Goal: Book appointment/travel/reservation

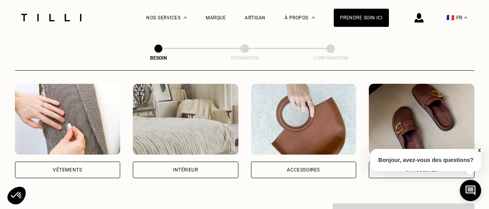
scroll to position [151, 0]
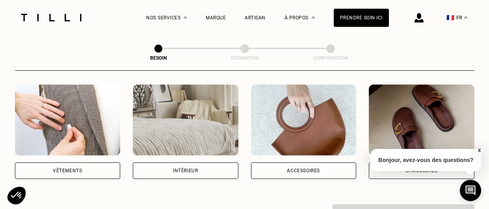
click at [112, 162] on div "Vêtements" at bounding box center [68, 170] width 106 height 17
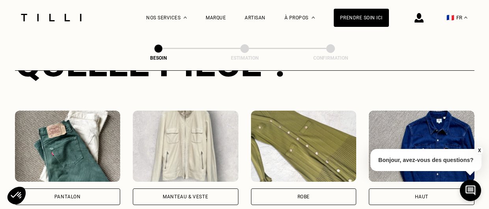
scroll to position [358, 0]
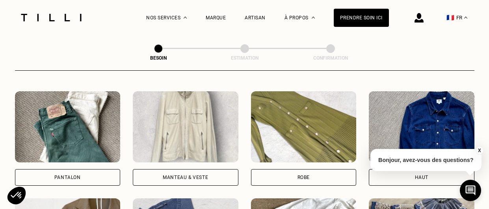
click at [88, 169] on div "Pantalon" at bounding box center [68, 177] width 106 height 17
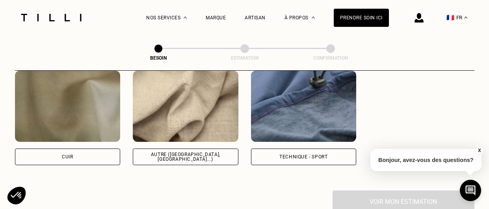
scroll to position [964, 0]
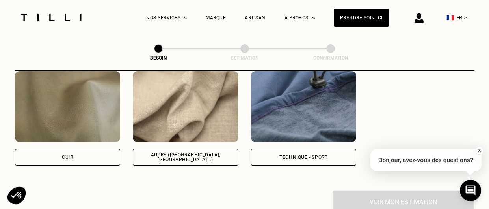
click at [184, 149] on div "Autre ([GEOGRAPHIC_DATA], [GEOGRAPHIC_DATA]...)" at bounding box center [186, 157] width 106 height 17
select select "FR"
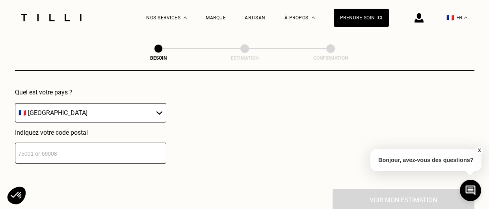
scroll to position [1165, 0]
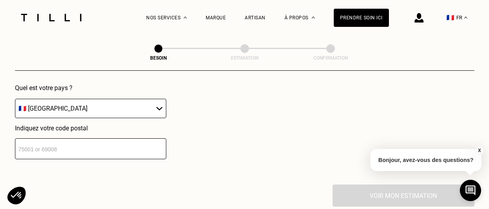
click at [50, 138] on input "number" at bounding box center [90, 148] width 151 height 21
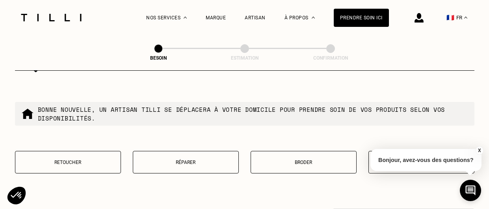
scroll to position [1343, 0]
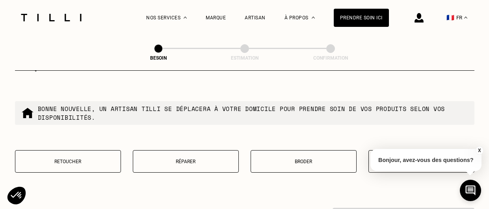
type input "35000"
click at [94, 150] on button "Retoucher" at bounding box center [68, 161] width 106 height 22
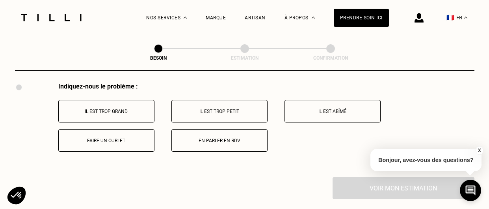
scroll to position [1465, 0]
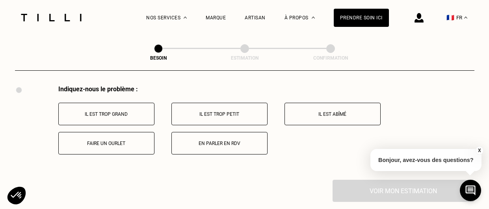
click at [106, 140] on p "Faire un ourlet" at bounding box center [107, 143] width 88 height 6
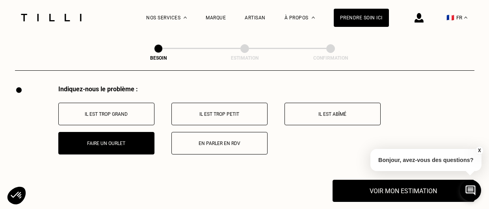
scroll to position [1545, 0]
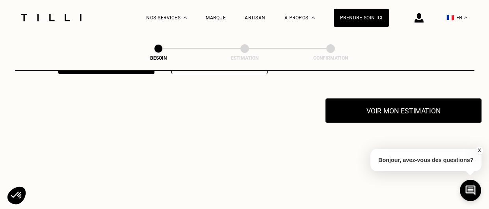
click at [360, 103] on button "Voir mon estimation" at bounding box center [404, 110] width 156 height 24
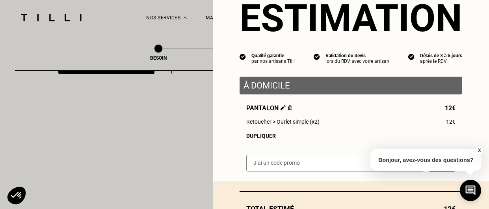
scroll to position [87, 0]
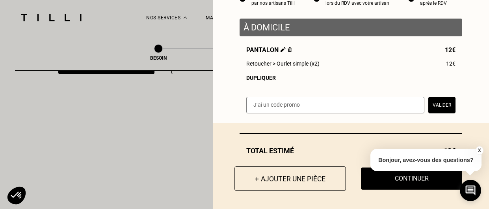
click at [306, 188] on button "+ Ajouter une pièce" at bounding box center [291, 178] width 112 height 24
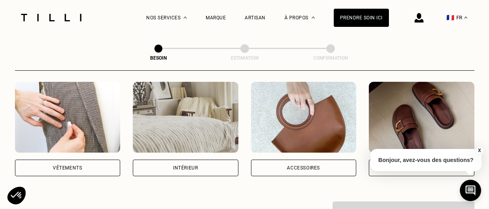
scroll to position [152, 0]
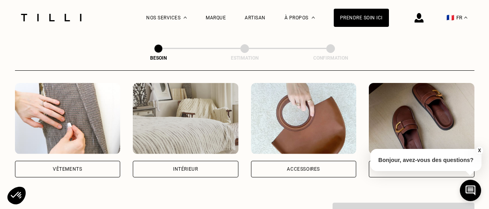
click at [63, 166] on div "Vêtements" at bounding box center [67, 168] width 29 height 5
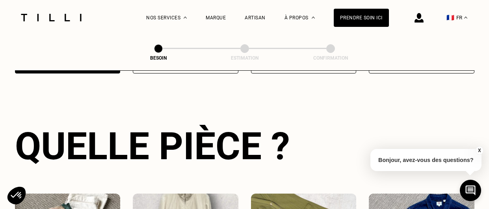
scroll to position [331, 0]
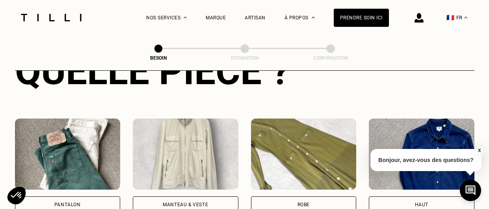
click at [65, 199] on div "Pantalon" at bounding box center [68, 204] width 106 height 17
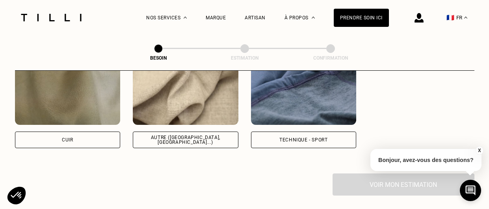
scroll to position [982, 0]
click at [150, 131] on div "Autre ([GEOGRAPHIC_DATA], [GEOGRAPHIC_DATA]...)" at bounding box center [186, 139] width 106 height 17
select select "FR"
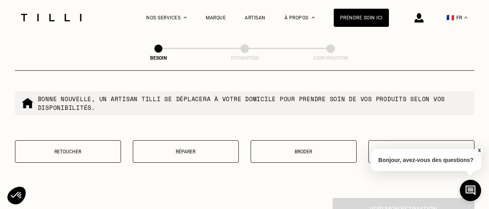
scroll to position [1354, 0]
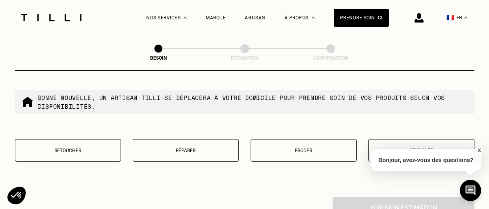
click at [88, 147] on p "Retoucher" at bounding box center [67, 150] width 97 height 6
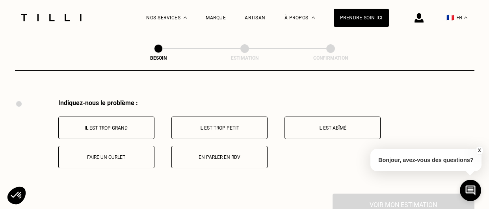
scroll to position [1480, 0]
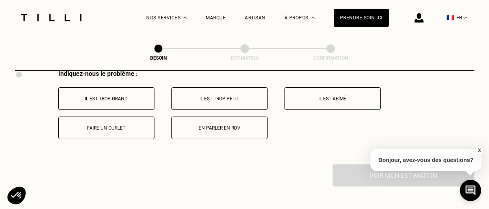
click at [119, 116] on button "Faire un ourlet" at bounding box center [106, 127] width 96 height 22
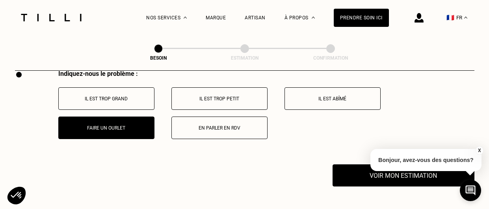
scroll to position [1545, 0]
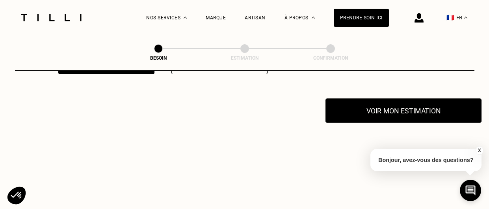
click at [418, 98] on button "Voir mon estimation" at bounding box center [404, 110] width 156 height 24
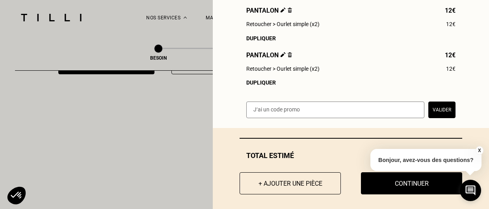
scroll to position [127, 0]
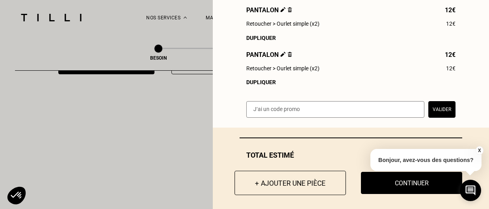
click at [273, 184] on button "+ Ajouter une pièce" at bounding box center [291, 182] width 112 height 24
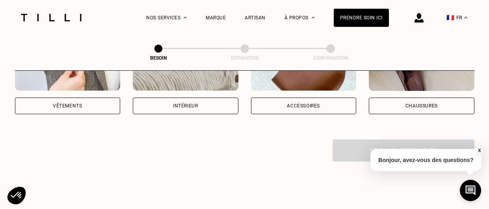
scroll to position [216, 0]
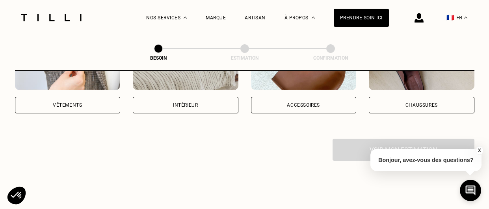
click at [97, 97] on div "Vêtements" at bounding box center [68, 105] width 106 height 17
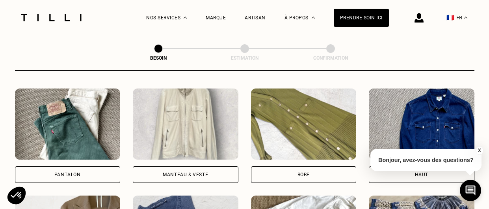
scroll to position [363, 0]
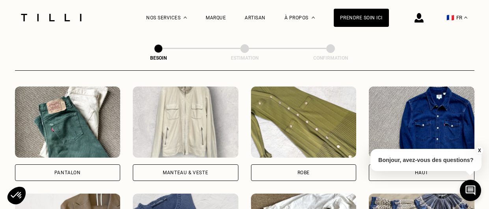
click at [77, 170] on div "Pantalon" at bounding box center [67, 172] width 26 height 5
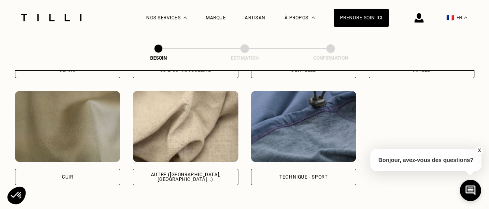
scroll to position [947, 0]
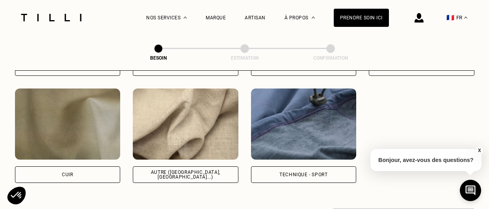
click at [176, 170] on div "Autre ([GEOGRAPHIC_DATA], [GEOGRAPHIC_DATA]...)" at bounding box center [186, 174] width 92 height 9
select select "FR"
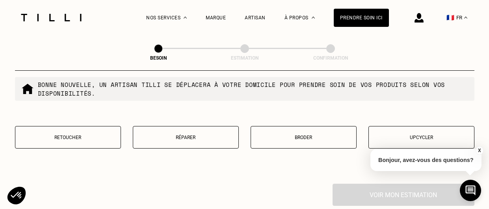
scroll to position [1365, 0]
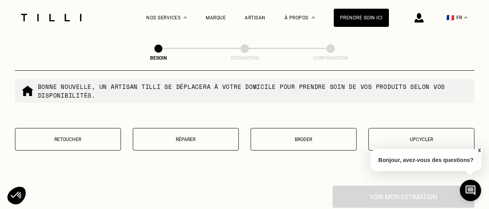
click at [108, 136] on p "Retoucher" at bounding box center [67, 139] width 97 height 6
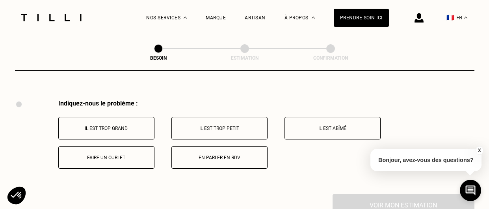
scroll to position [1451, 0]
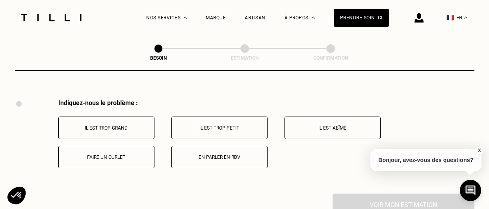
click at [95, 154] on p "Faire un ourlet" at bounding box center [107, 157] width 88 height 6
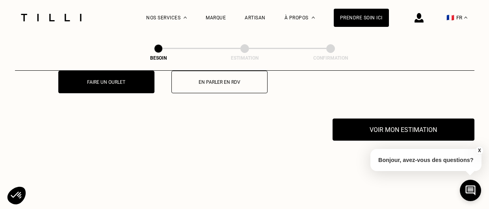
scroll to position [1545, 0]
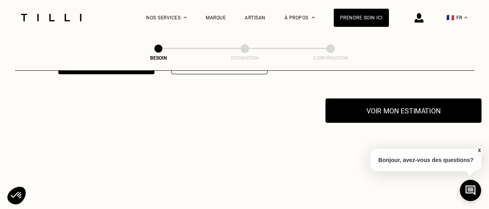
click at [408, 107] on button "Voir mon estimation" at bounding box center [404, 110] width 156 height 24
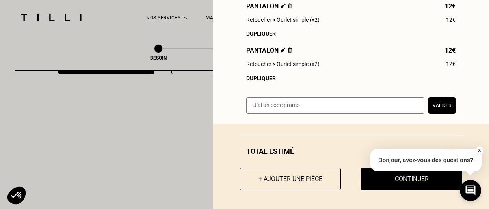
scroll to position [176, 0]
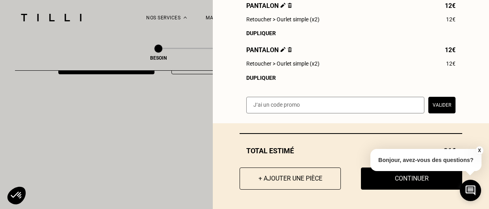
click at [482, 150] on button "X" at bounding box center [479, 150] width 8 height 9
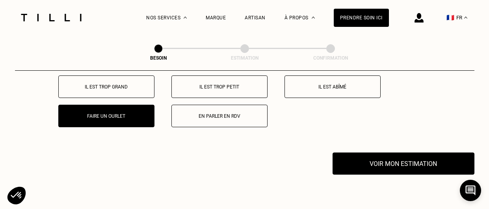
scroll to position [1494, 0]
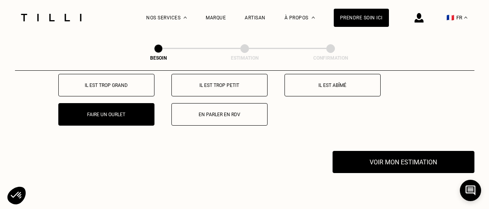
click at [399, 155] on button "Voir mon estimation" at bounding box center [404, 162] width 142 height 22
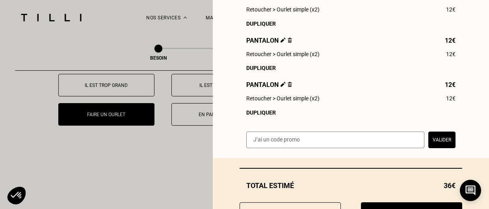
scroll to position [176, 0]
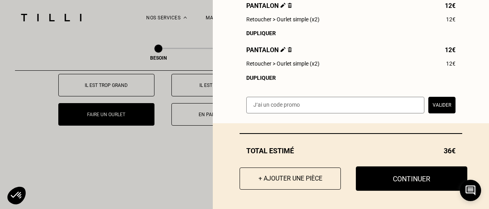
click at [381, 180] on button "Continuer" at bounding box center [412, 178] width 112 height 24
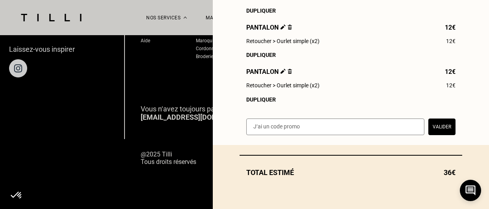
scroll to position [153, 0]
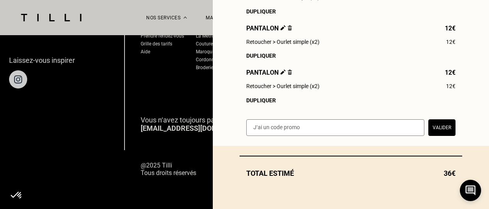
select select "FR"
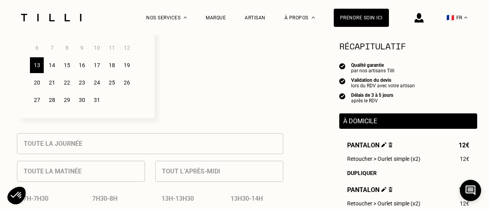
scroll to position [274, 0]
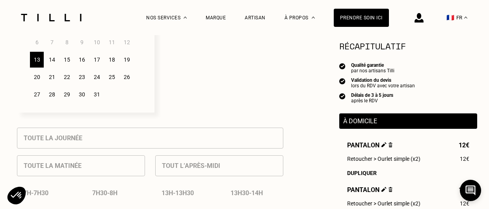
click at [49, 58] on div "14" at bounding box center [52, 60] width 14 height 16
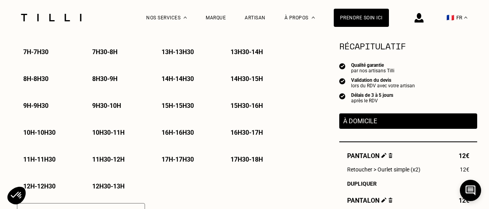
scroll to position [416, 0]
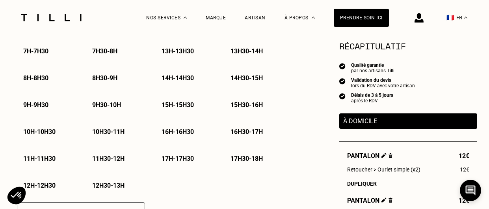
click at [185, 80] on div "14h - 14h30" at bounding box center [184, 78] width 59 height 20
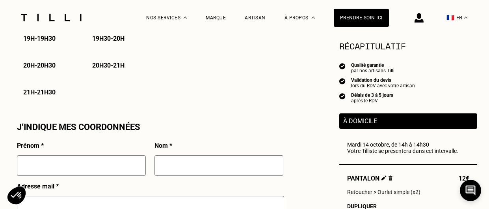
scroll to position [644, 0]
click at [122, 164] on input "text" at bounding box center [81, 165] width 129 height 20
type input "Ombeline"
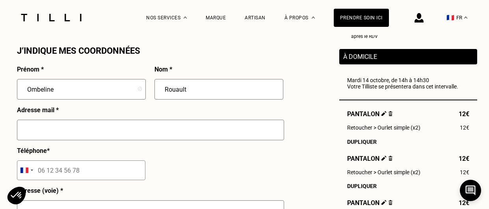
scroll to position [723, 0]
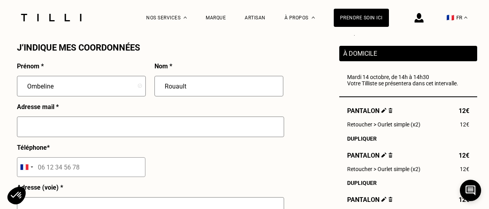
type input "Rouault"
click at [157, 116] on input "text" at bounding box center [150, 126] width 267 height 20
type input "[EMAIL_ADDRESS][DOMAIN_NAME]"
click at [123, 161] on input "tel" at bounding box center [81, 167] width 129 height 20
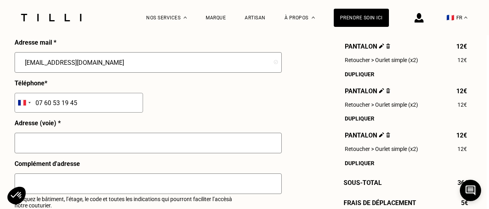
scroll to position [789, 2]
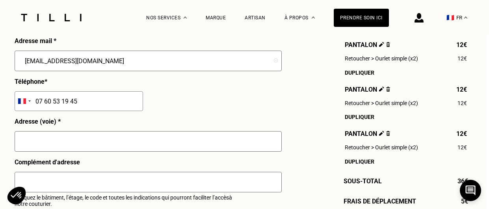
type input "07 60 53 19 45"
click at [102, 138] on input "text" at bounding box center [148, 141] width 267 height 20
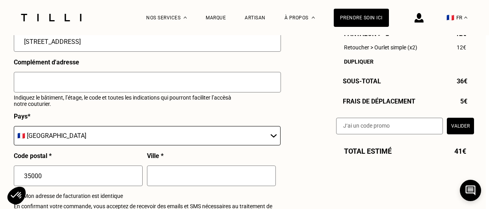
scroll to position [886, 3]
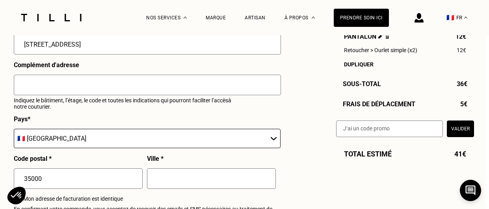
type input "[STREET_ADDRESS]"
click at [250, 168] on input "text" at bounding box center [211, 178] width 129 height 20
type input "[GEOGRAPHIC_DATA]"
click at [148, 80] on input "text" at bounding box center [147, 85] width 267 height 20
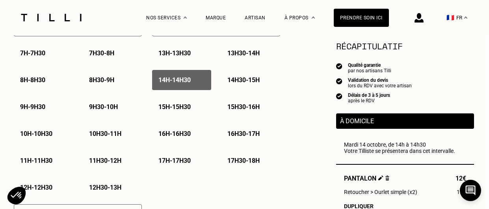
scroll to position [395, 3]
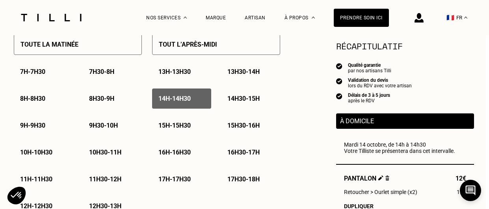
type input "Sonnez à l'interphone : A35 - 3ème étage"
